Goal: Obtain resource: Obtain resource

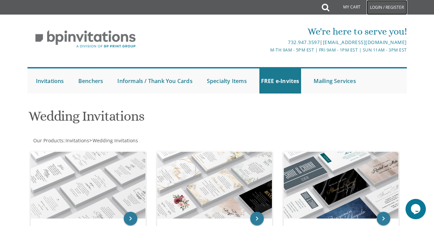
click at [386, 7] on link "Login / Register" at bounding box center [386, 7] width 41 height 15
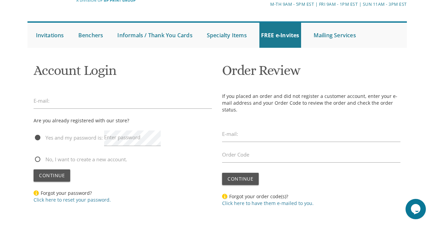
scroll to position [51, 0]
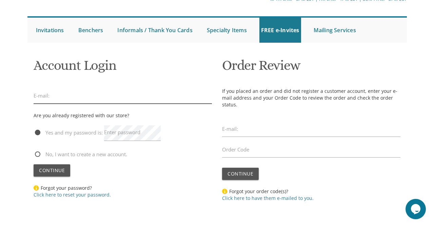
click at [107, 94] on input "email" at bounding box center [123, 96] width 178 height 16
type input "shimondorfman@gmail.com"
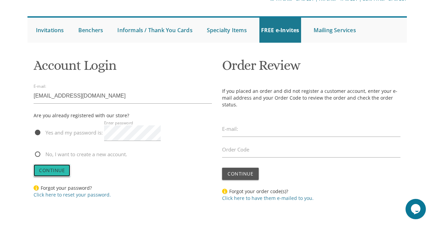
click at [57, 170] on span "Continue" at bounding box center [52, 170] width 26 height 6
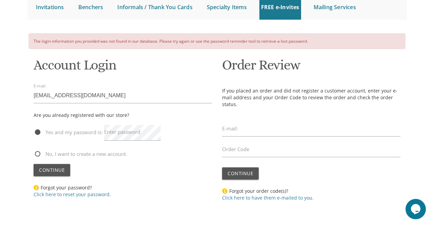
scroll to position [90, 0]
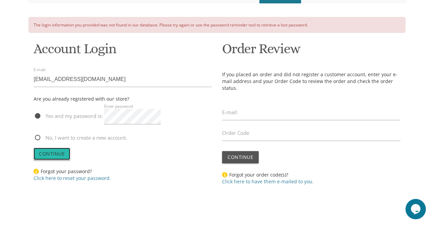
click at [53, 153] on span "Continue" at bounding box center [52, 153] width 26 height 6
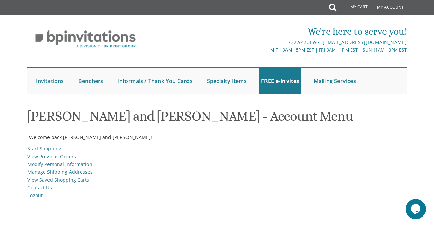
click at [280, 169] on li "Manage Shipping Addresses" at bounding box center [216, 173] width 379 height 8
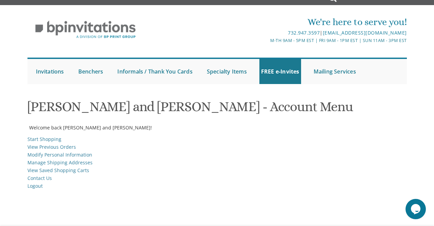
scroll to position [9, 0]
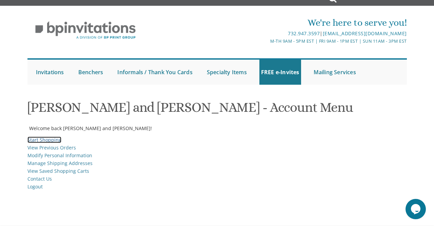
click at [47, 141] on link "Start Shopping" at bounding box center [44, 140] width 34 height 6
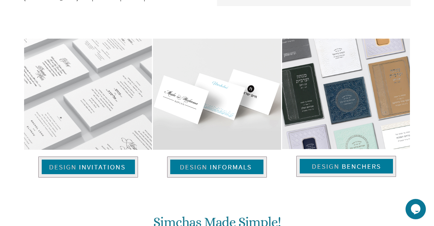
scroll to position [414, 0]
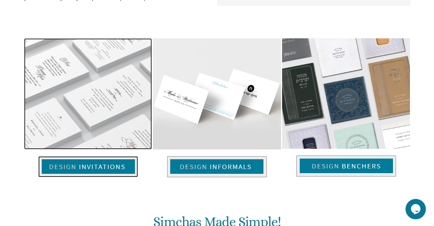
click at [109, 167] on img at bounding box center [88, 166] width 100 height 21
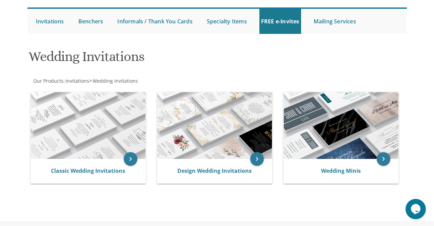
scroll to position [62, 0]
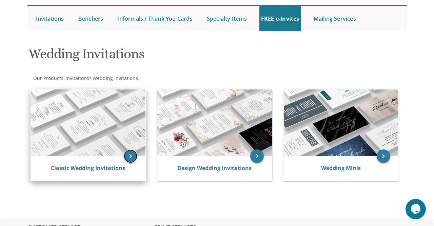
click at [125, 159] on icon "keyboard_arrow_right" at bounding box center [131, 156] width 14 height 14
click at [132, 157] on icon "keyboard_arrow_right" at bounding box center [131, 156] width 14 height 14
click at [107, 151] on img at bounding box center [88, 122] width 115 height 67
click at [130, 155] on icon "keyboard_arrow_right" at bounding box center [131, 156] width 14 height 14
click at [83, 167] on link "Classic Wedding Invitations" at bounding box center [88, 167] width 74 height 7
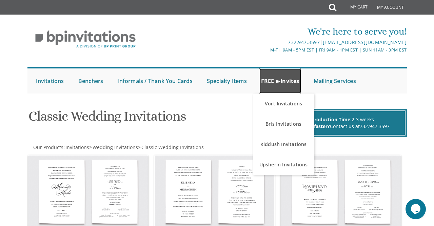
click at [280, 80] on link "FREE e-Invites" at bounding box center [280, 80] width 42 height 25
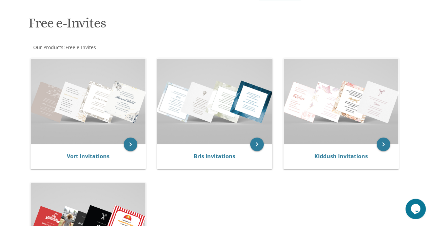
scroll to position [95, 0]
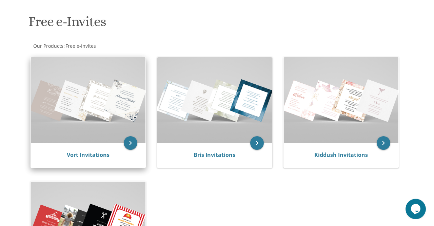
click at [48, 125] on img at bounding box center [88, 100] width 115 height 86
click at [129, 144] on icon "keyboard_arrow_right" at bounding box center [131, 143] width 14 height 14
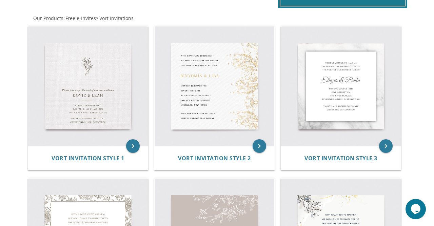
scroll to position [130, 0]
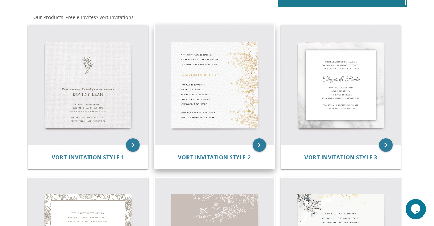
click at [249, 147] on div "Vort Invitation Style 2" at bounding box center [215, 157] width 120 height 24
click at [259, 147] on icon "keyboard_arrow_right" at bounding box center [259, 145] width 14 height 14
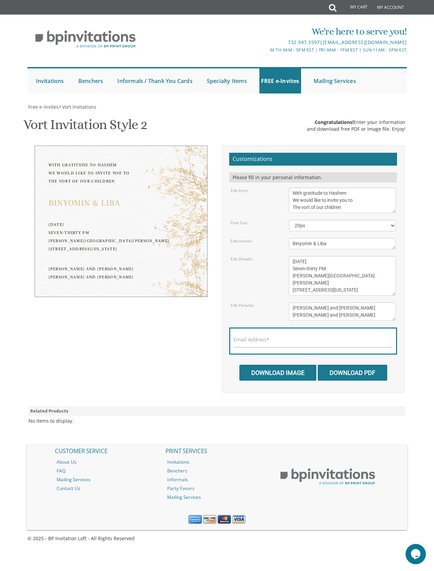
scroll to position [119, 0]
click at [353, 303] on textarea "[PERSON_NAME] and [PERSON_NAME] [PERSON_NAME] and [PERSON_NAME]" at bounding box center [342, 312] width 107 height 18
type textarea "[PERSON_NAME] and [PERSON_NAME] [PERSON_NAME] and [PERSON_NAME]"
